Goal: Use online tool/utility: Utilize a website feature to perform a specific function

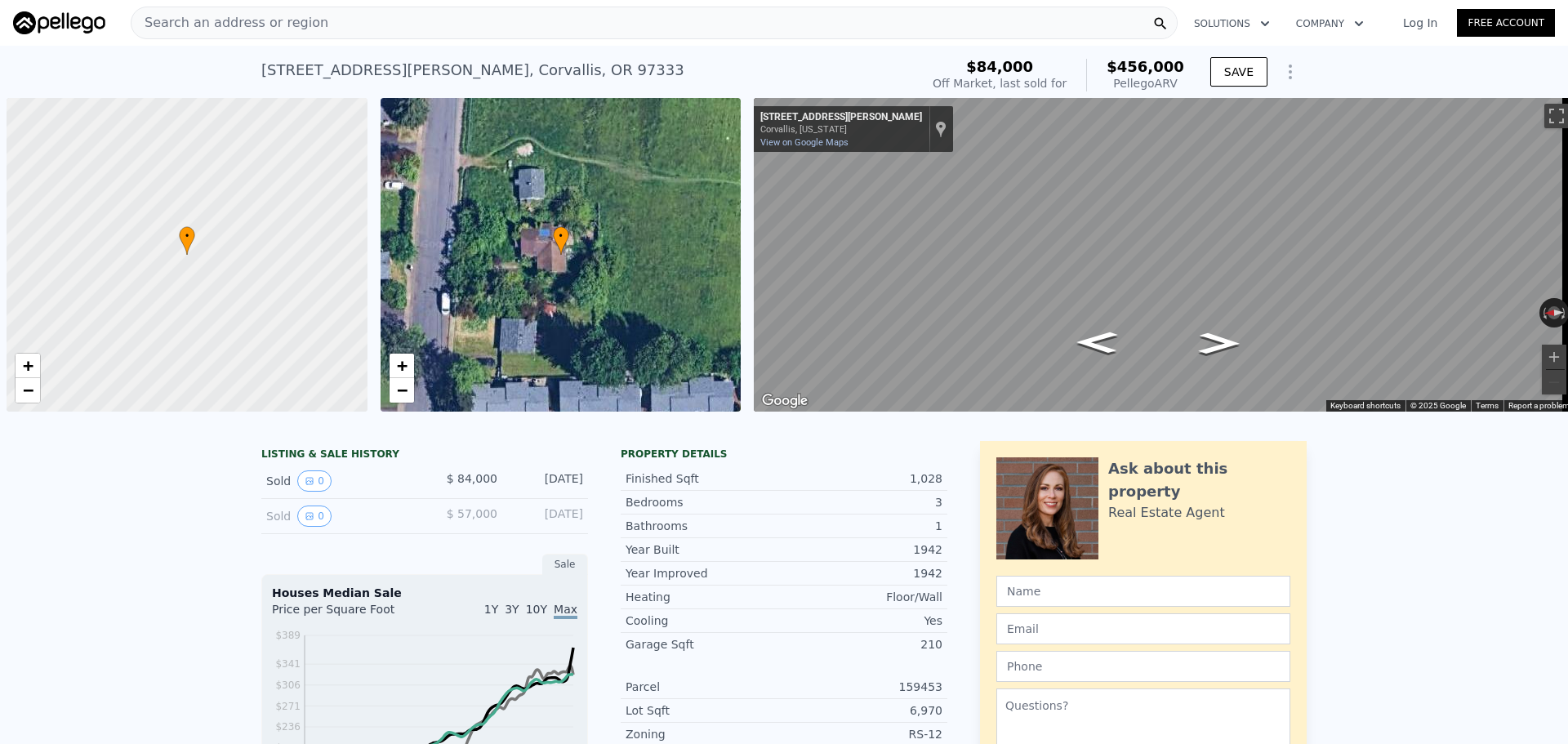
scroll to position [0, 7]
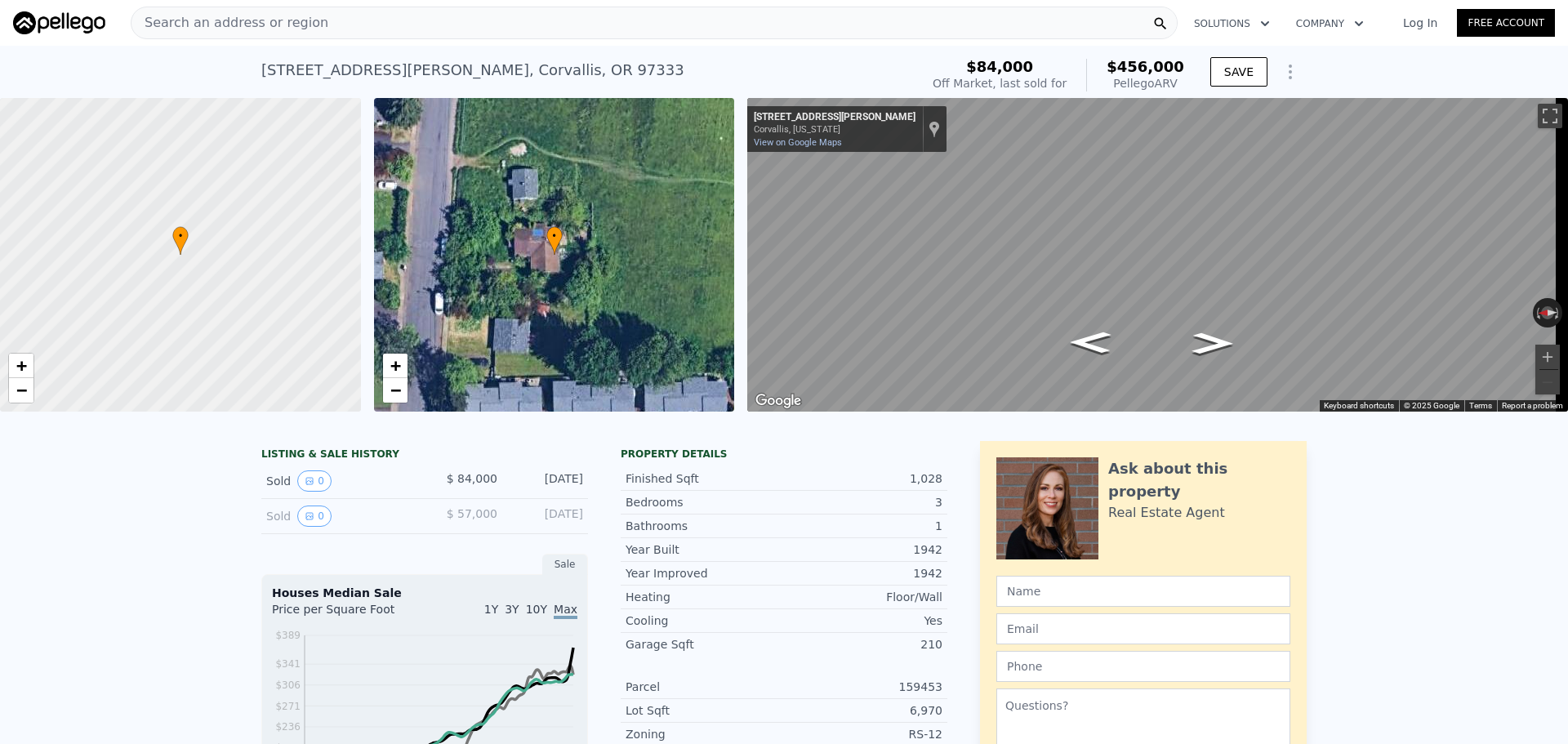
type input "3"
type input "2"
type input "1302"
type input "1660"
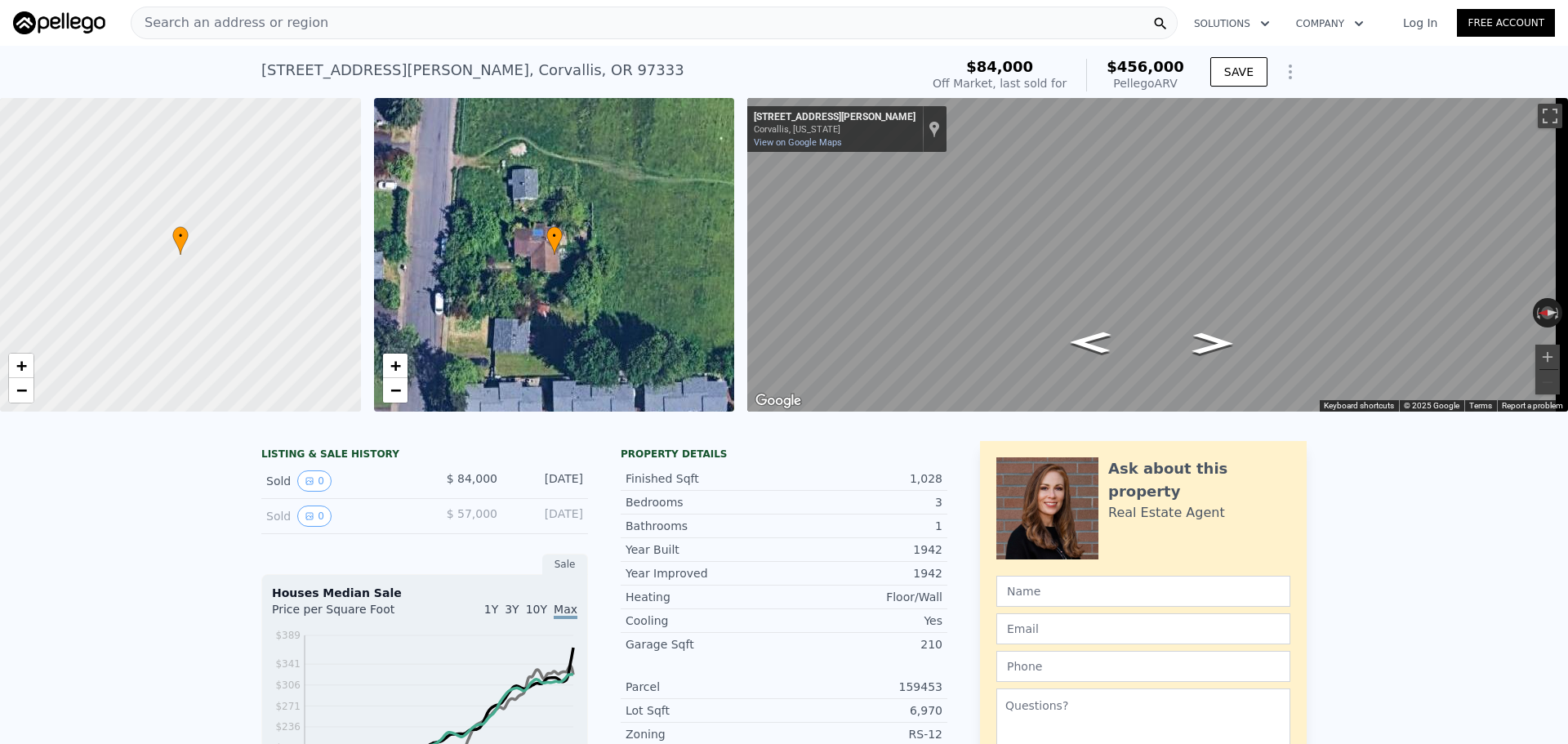
type input "7840"
type input "7257096"
type input "$ 367,000"
type input "$ 111,519"
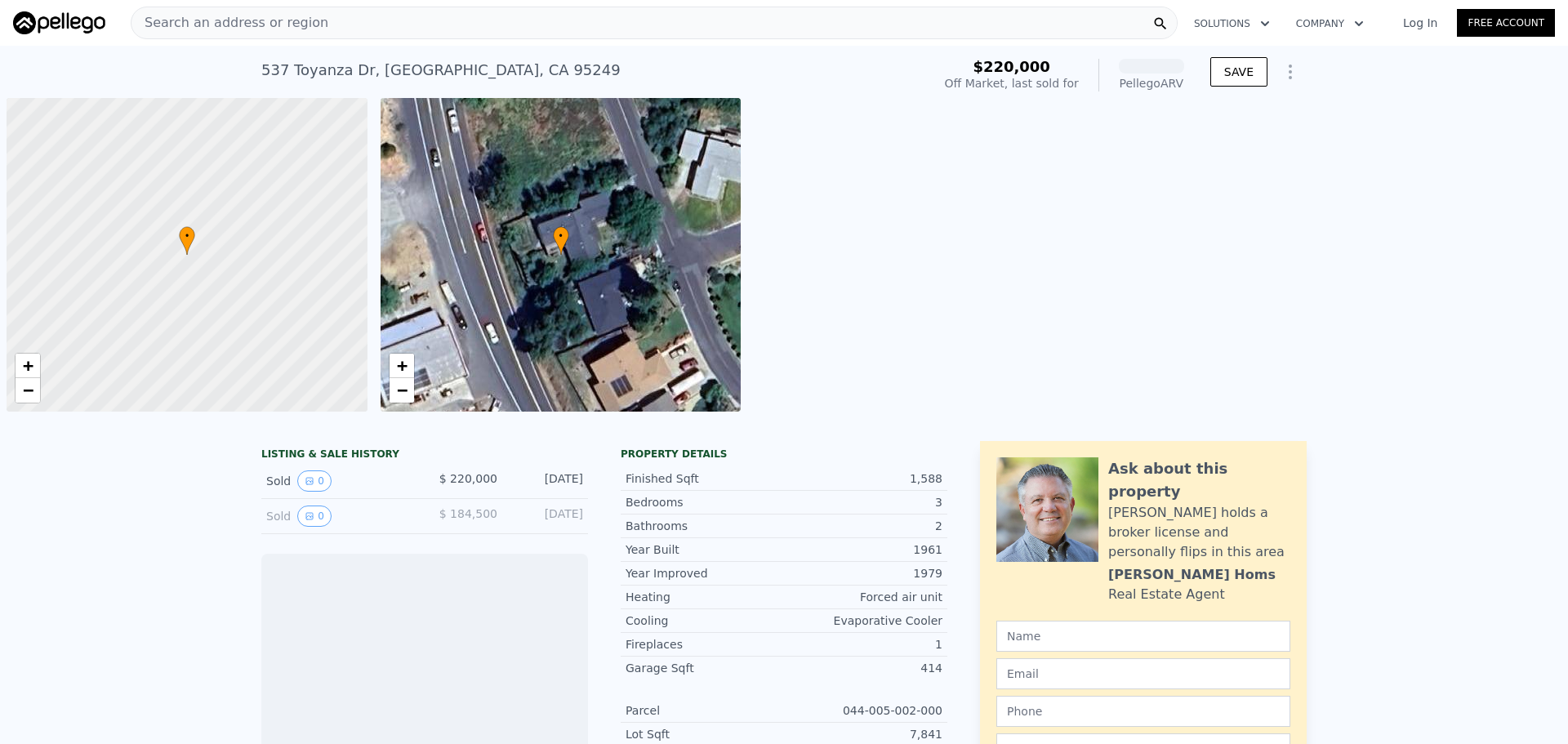
scroll to position [0, 7]
